Goal: Navigation & Orientation: Find specific page/section

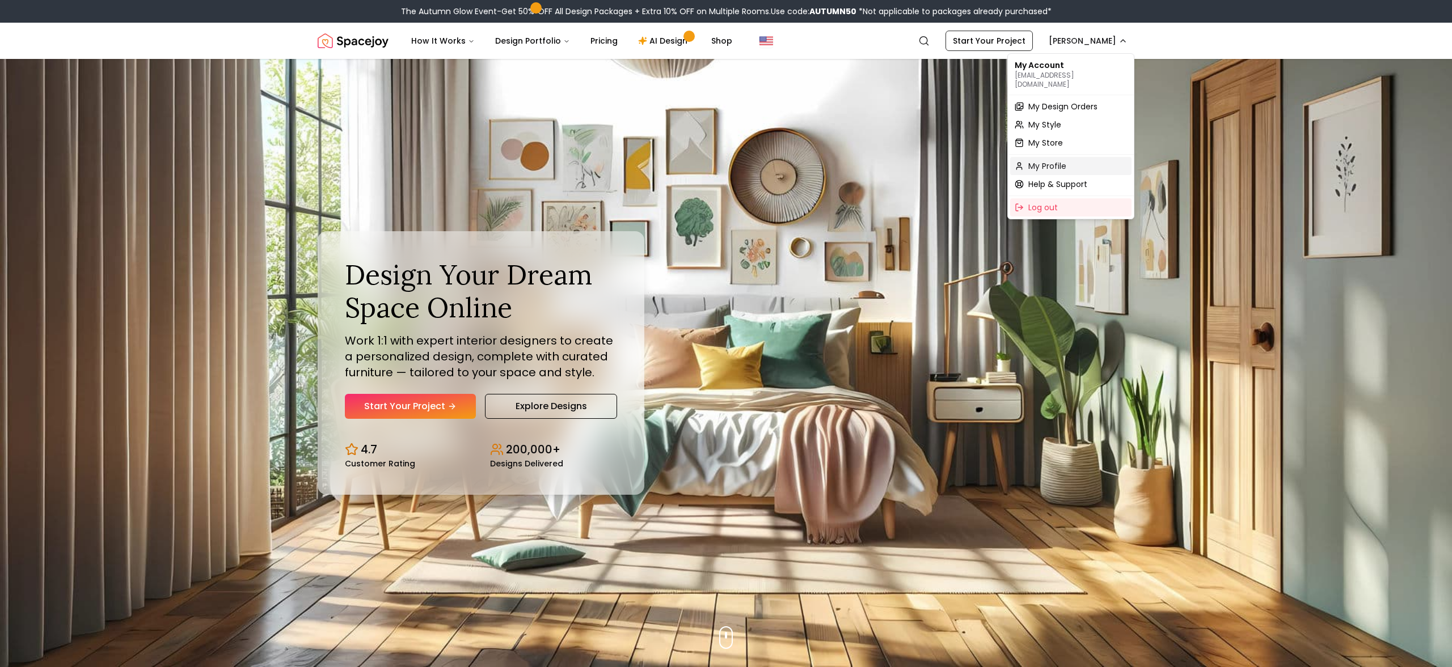
click at [1068, 161] on div "My Profile" at bounding box center [1070, 166] width 121 height 18
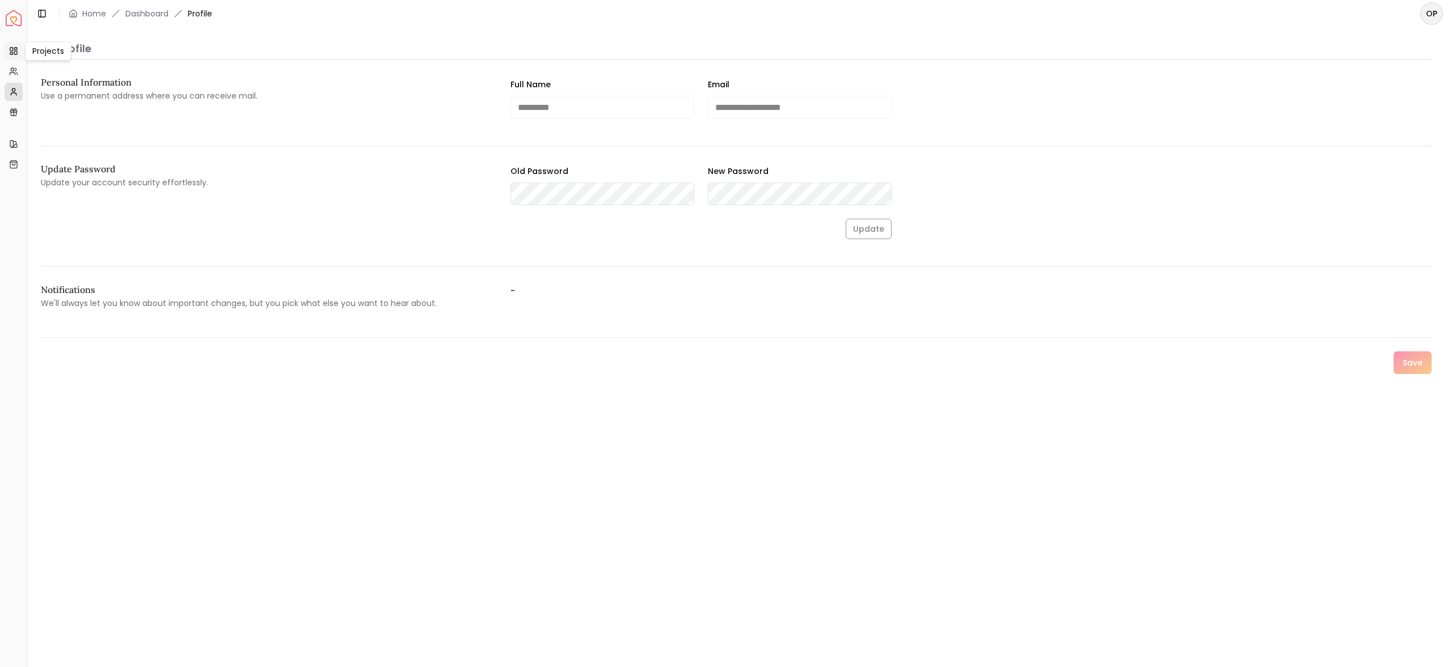
click at [14, 51] on rect at bounding box center [15, 52] width 3 height 3
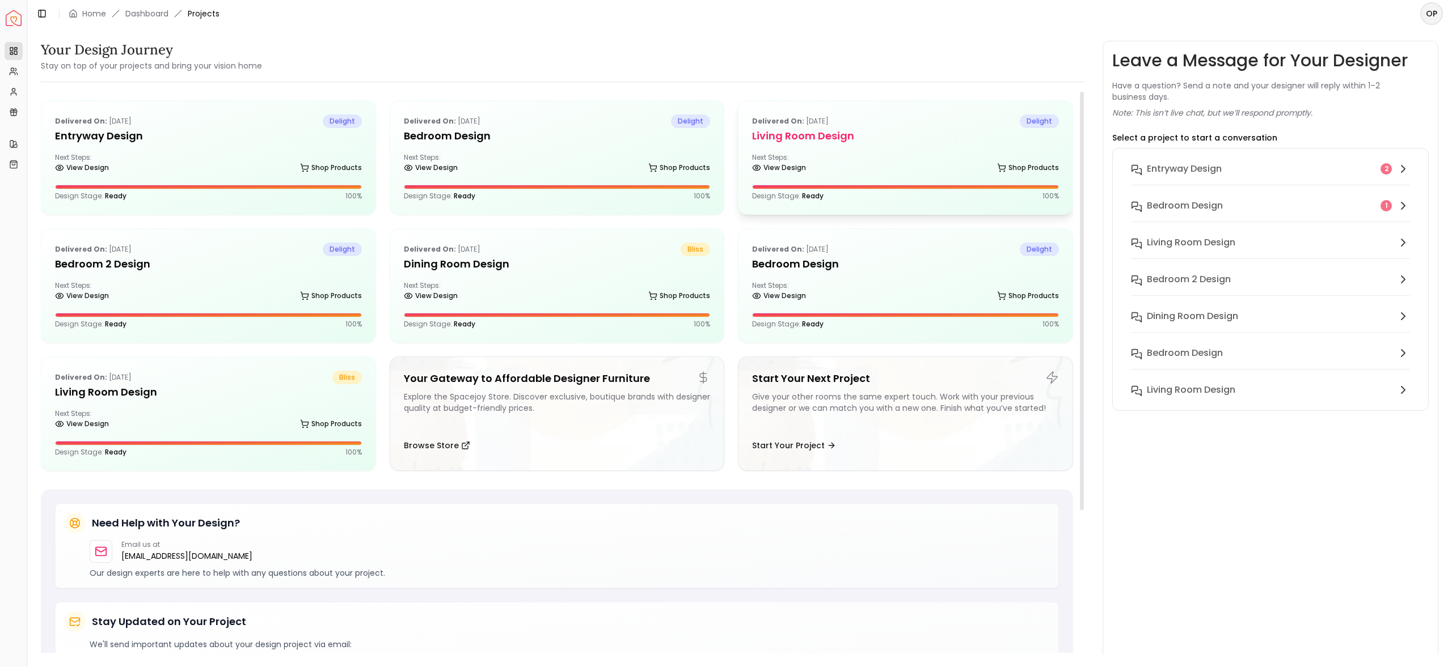
click at [792, 143] on h5 "Living Room design" at bounding box center [905, 136] width 307 height 16
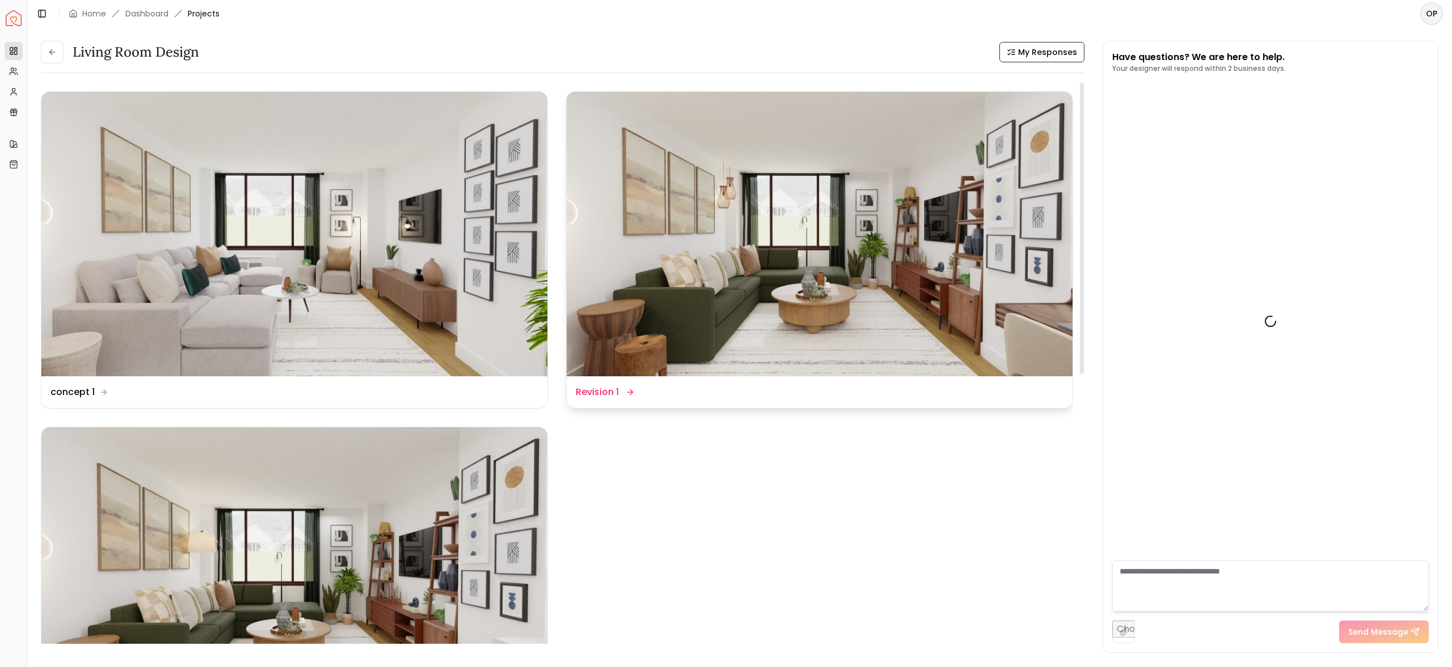
scroll to position [1545, 0]
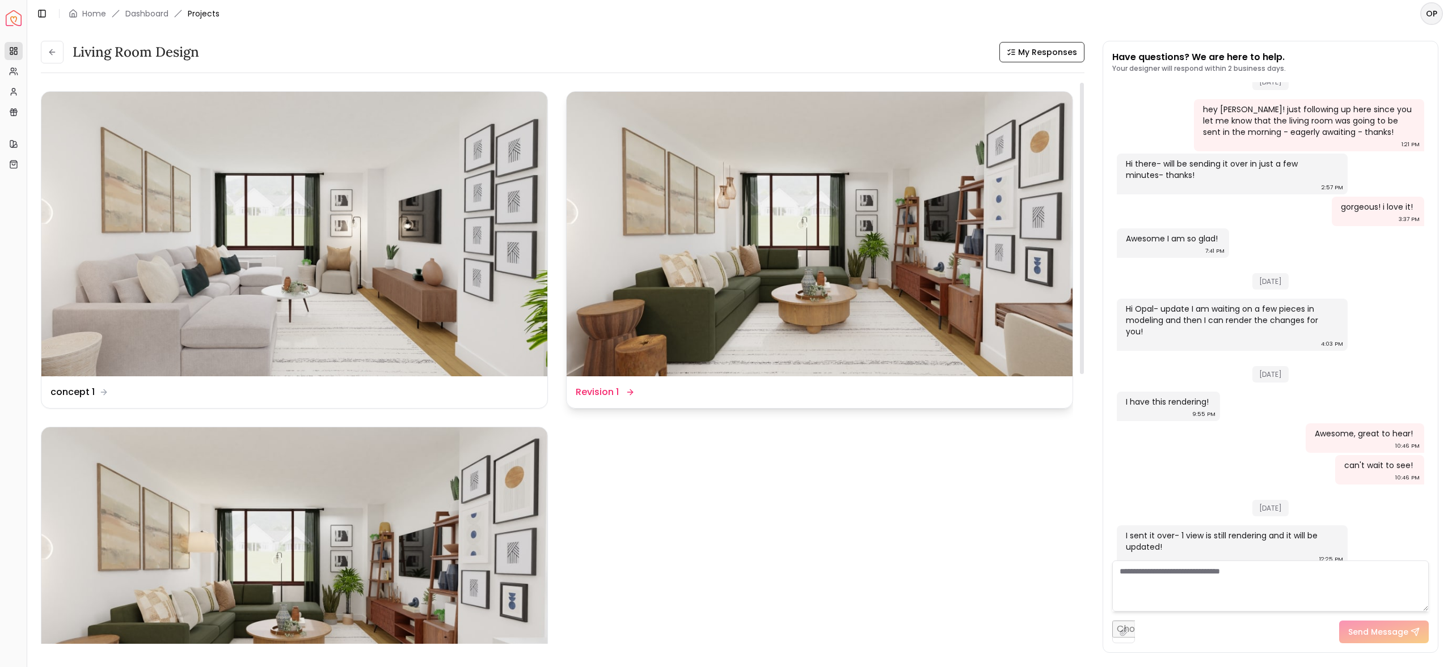
click at [847, 229] on img at bounding box center [820, 234] width 506 height 285
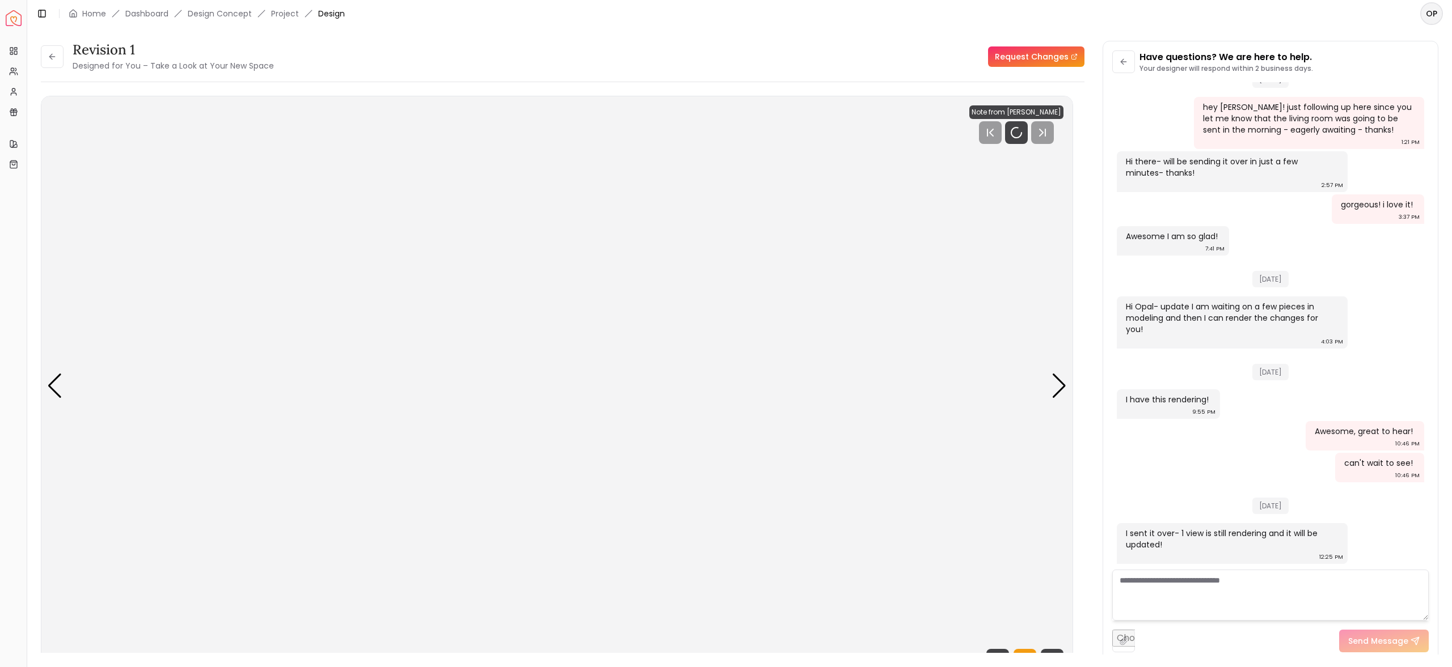
scroll to position [1536, 0]
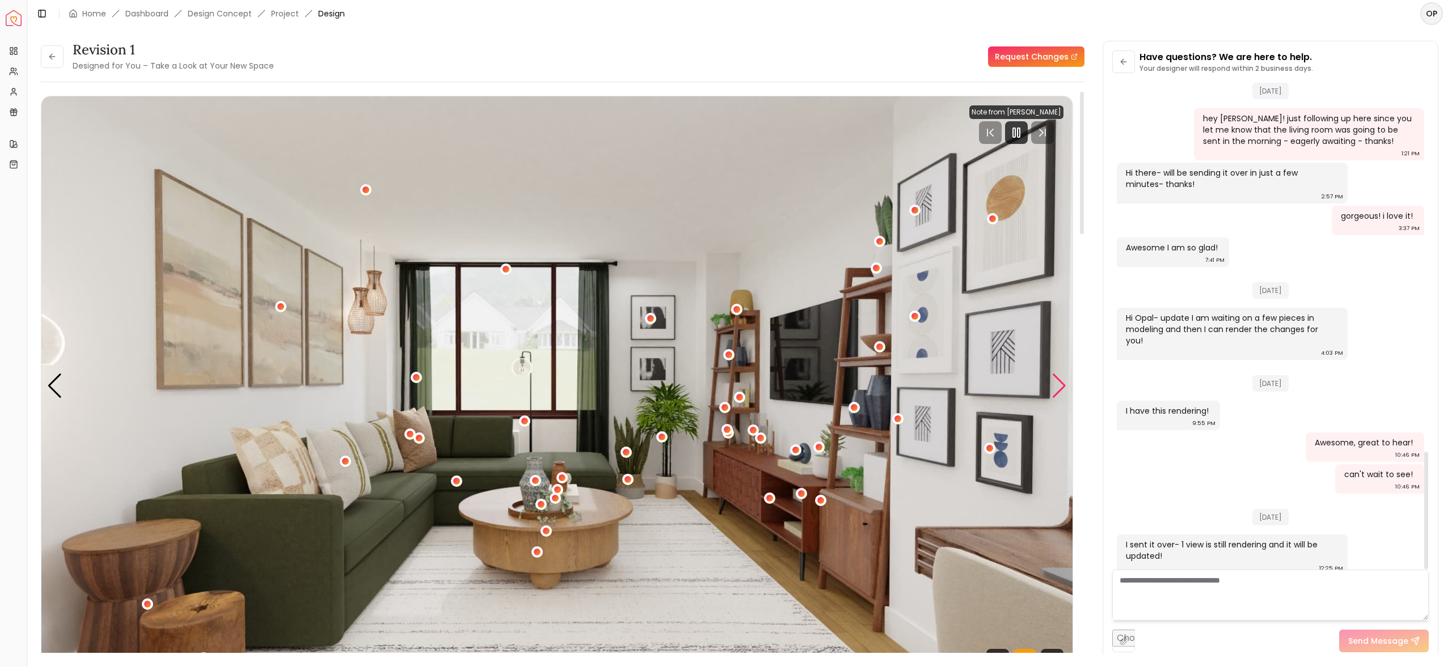
click at [1062, 388] on div "Next slide" at bounding box center [1058, 386] width 15 height 25
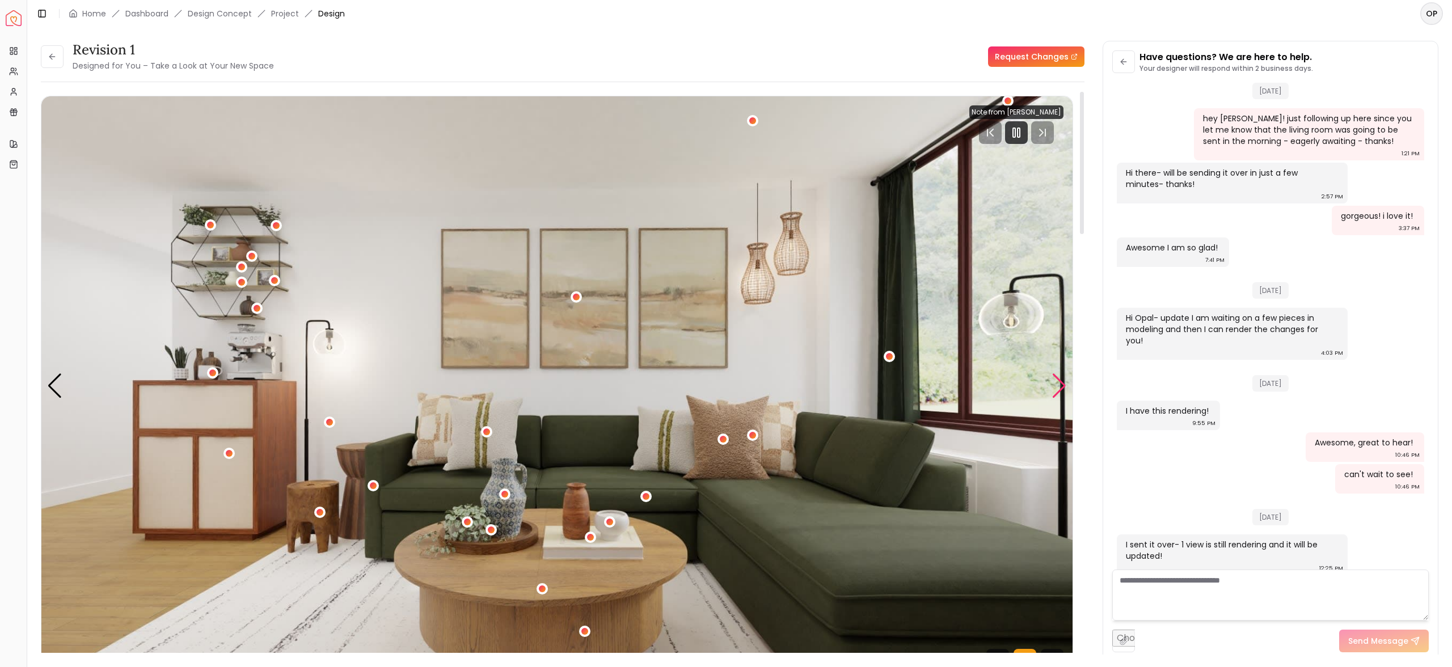
click at [1062, 388] on div "Next slide" at bounding box center [1058, 386] width 15 height 25
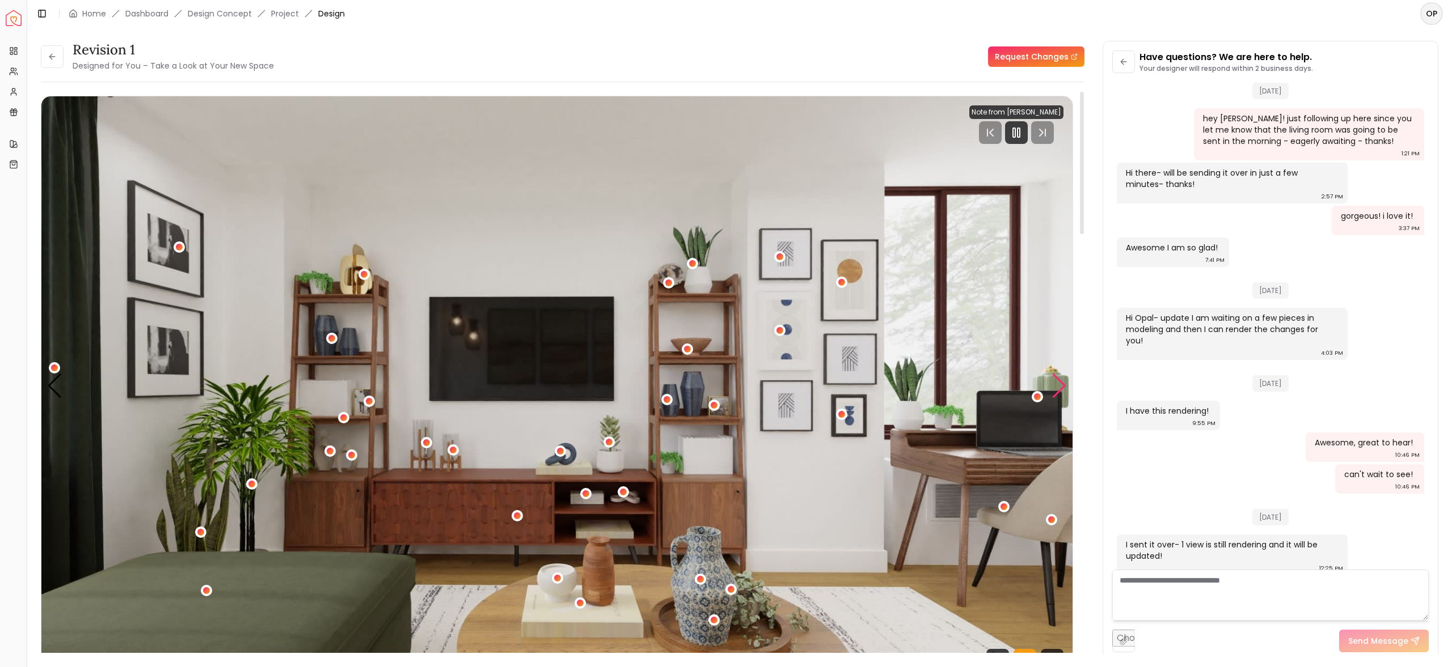
click at [1062, 388] on div "Next slide" at bounding box center [1058, 386] width 15 height 25
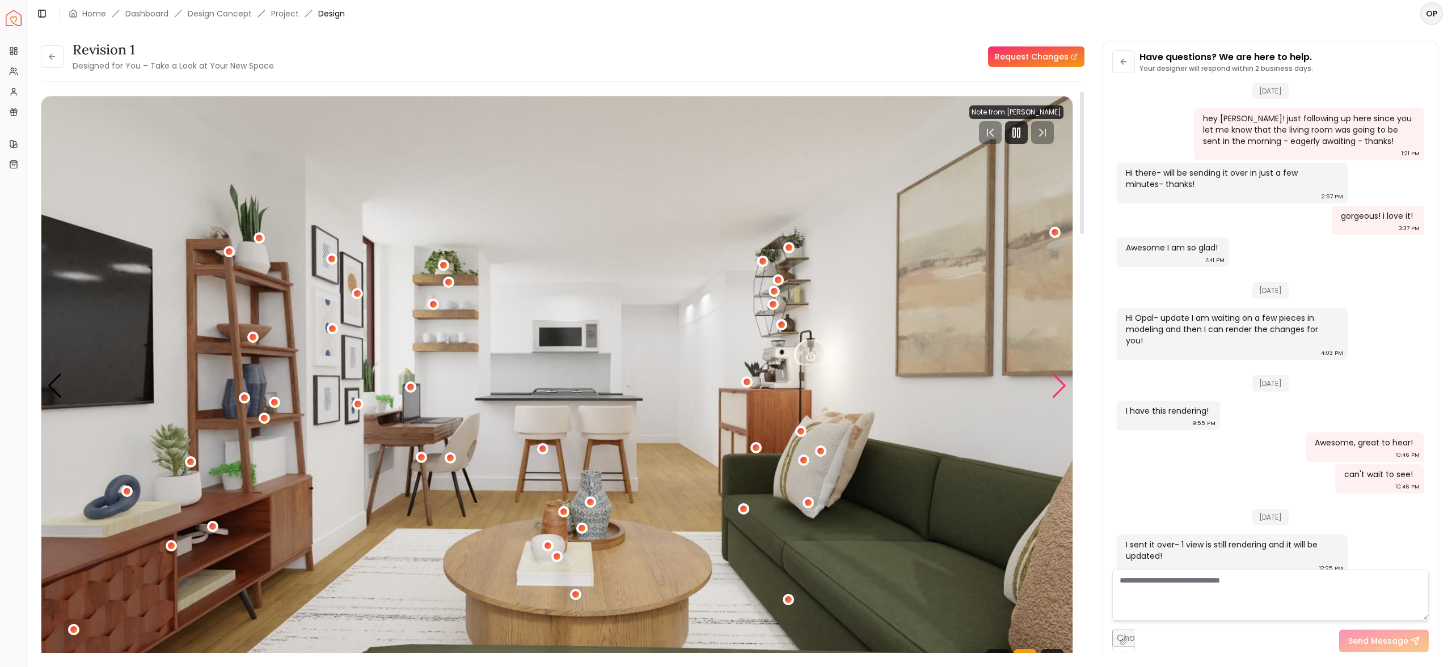
click at [1063, 374] on div "Next slide" at bounding box center [1058, 386] width 15 height 25
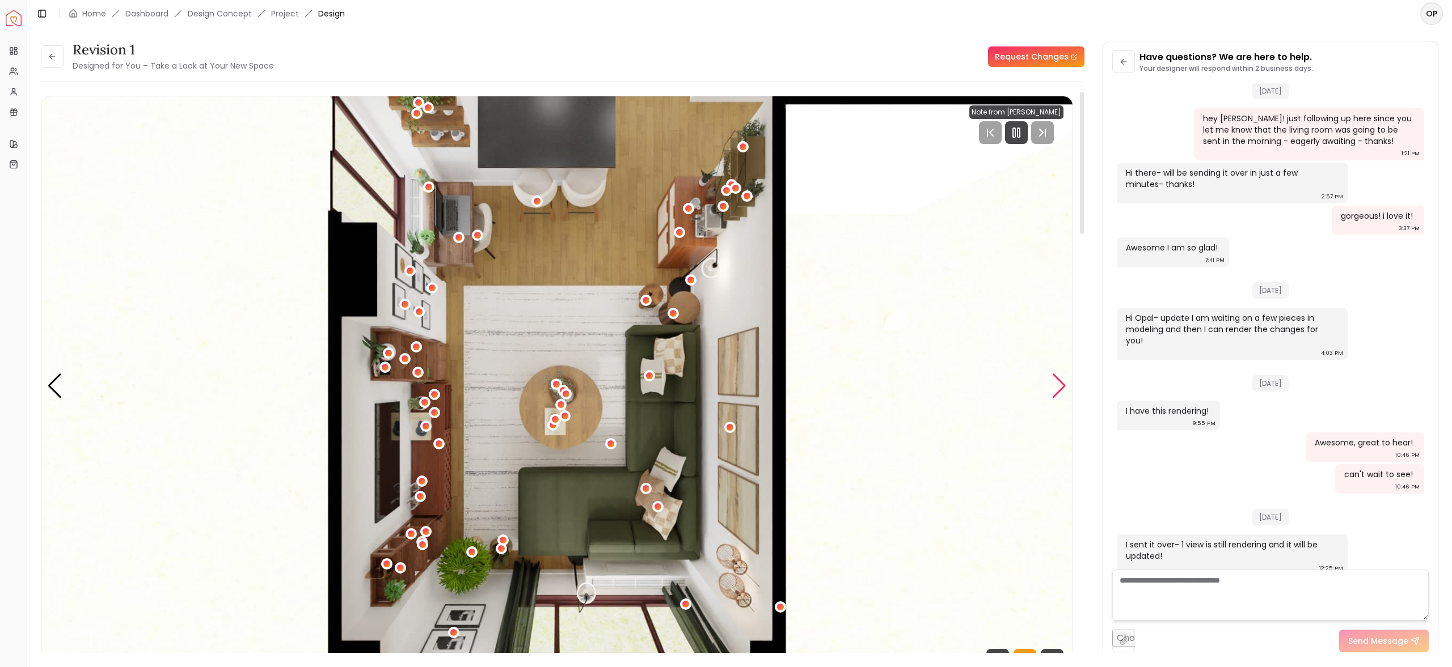
click at [1063, 374] on div "Next slide" at bounding box center [1058, 386] width 15 height 25
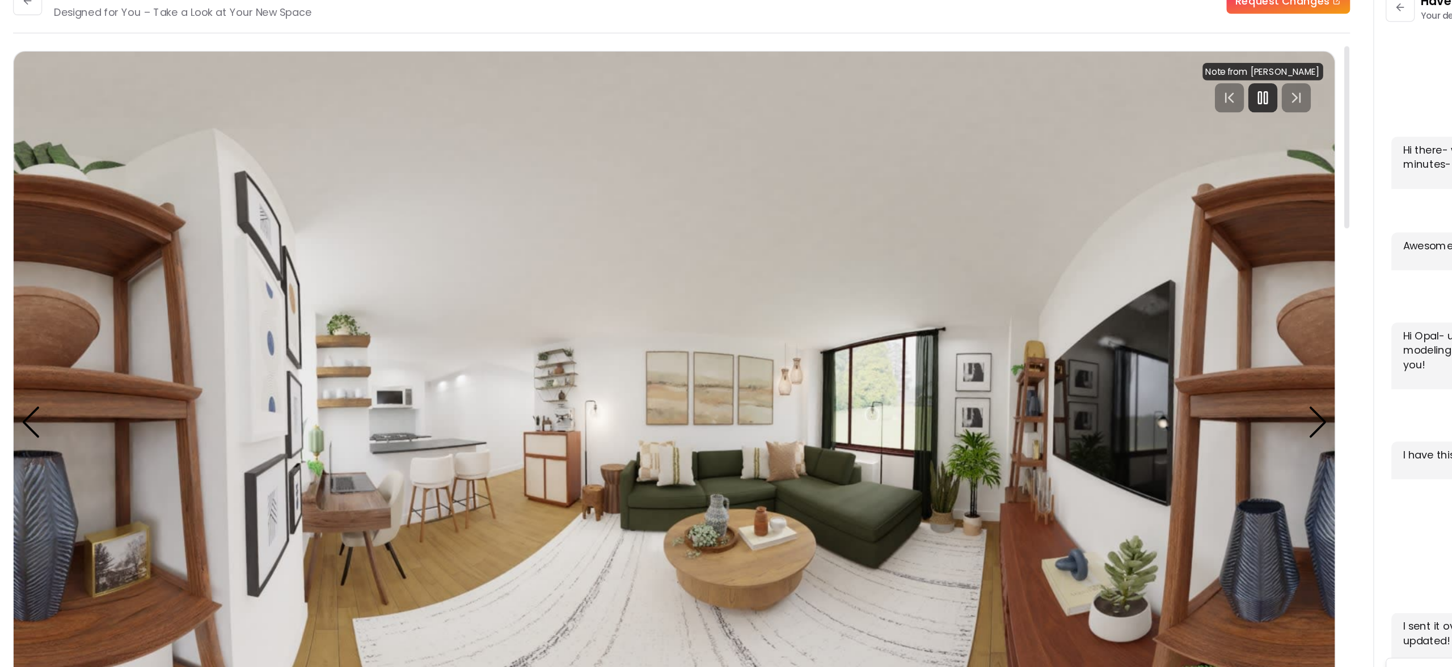
scroll to position [1, 0]
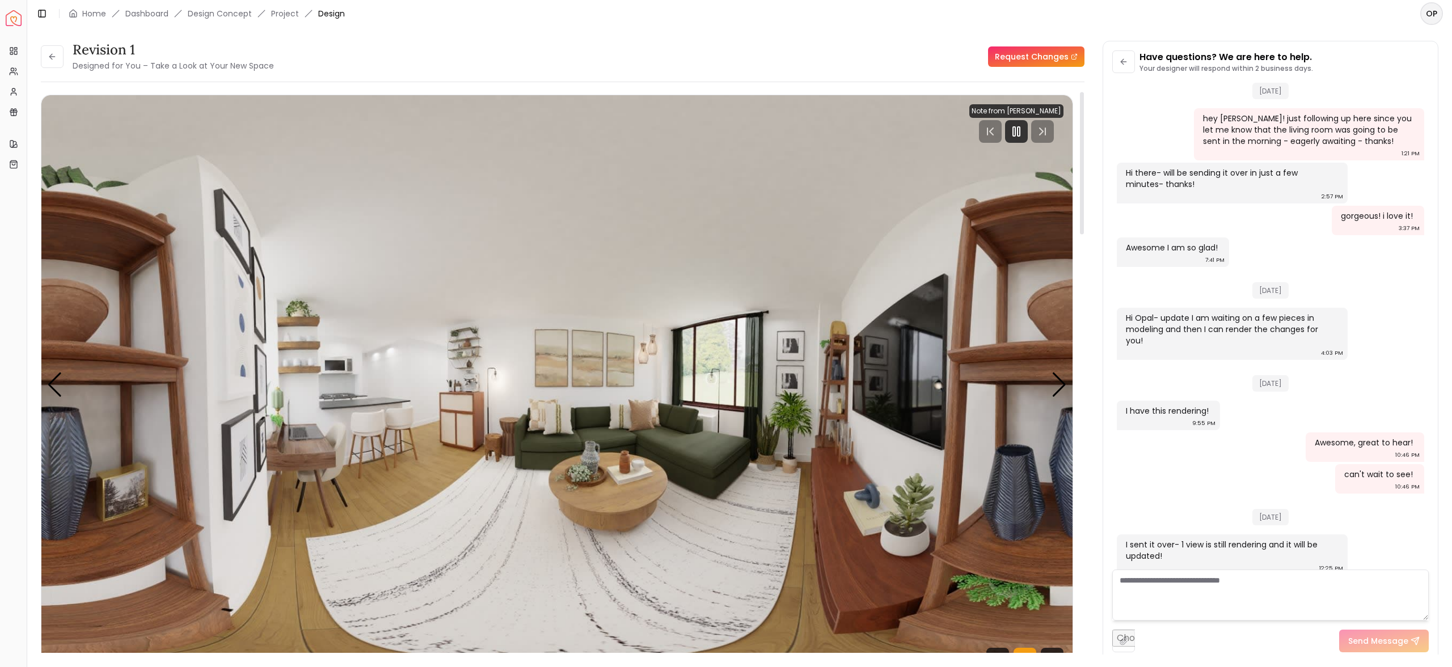
click at [1071, 386] on img "6 / 6" at bounding box center [556, 385] width 1031 height 580
click at [1062, 387] on div "Next slide" at bounding box center [1058, 385] width 15 height 25
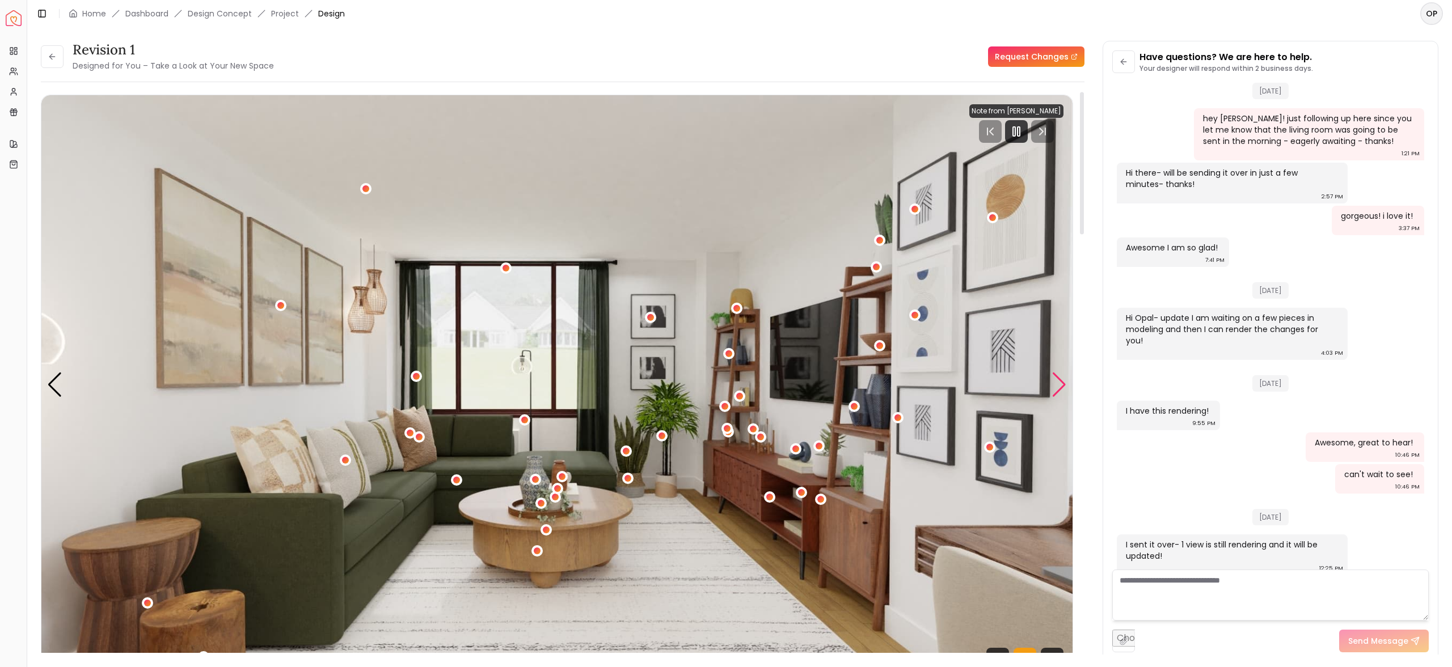
click at [1058, 385] on div "Next slide" at bounding box center [1058, 385] width 15 height 25
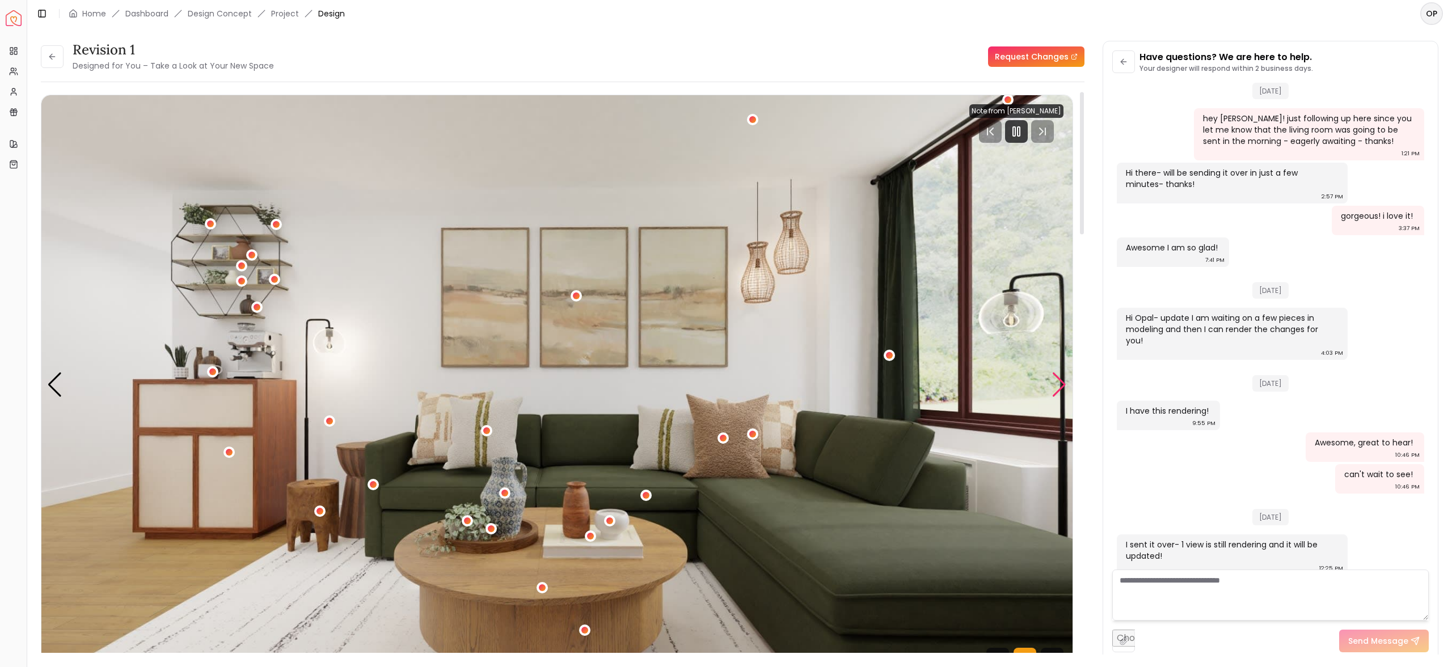
click at [1055, 386] on div "Next slide" at bounding box center [1058, 385] width 15 height 25
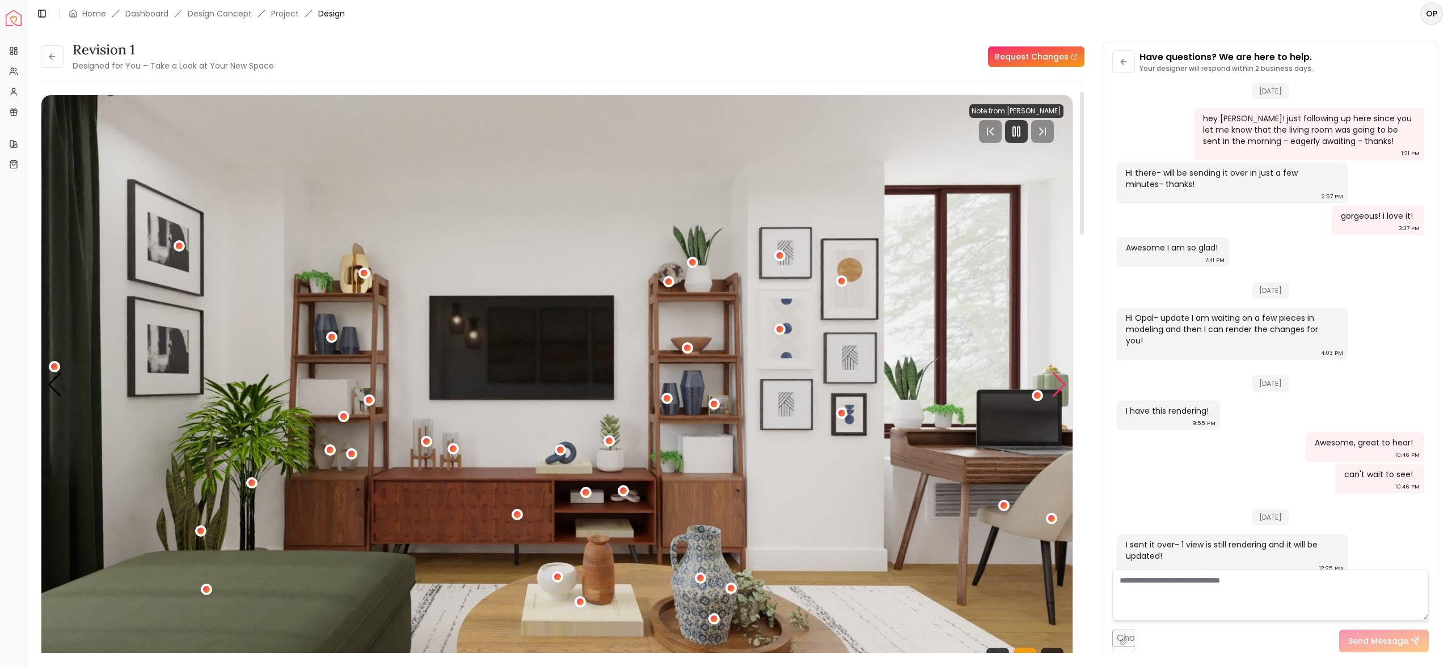
click at [1062, 391] on div "Next slide" at bounding box center [1058, 385] width 15 height 25
